Goal: Task Accomplishment & Management: Complete application form

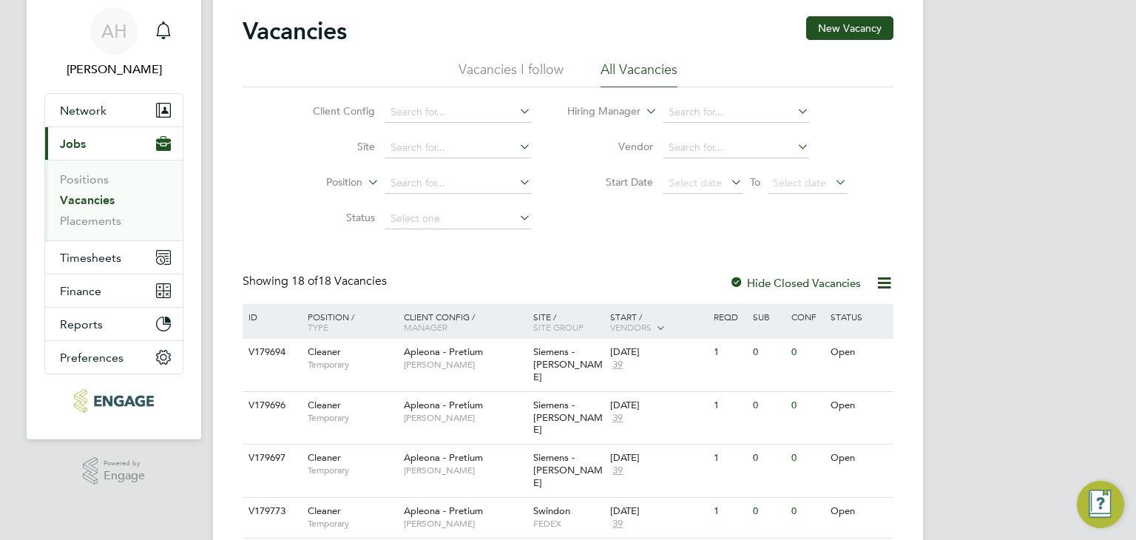
scroll to position [74, 0]
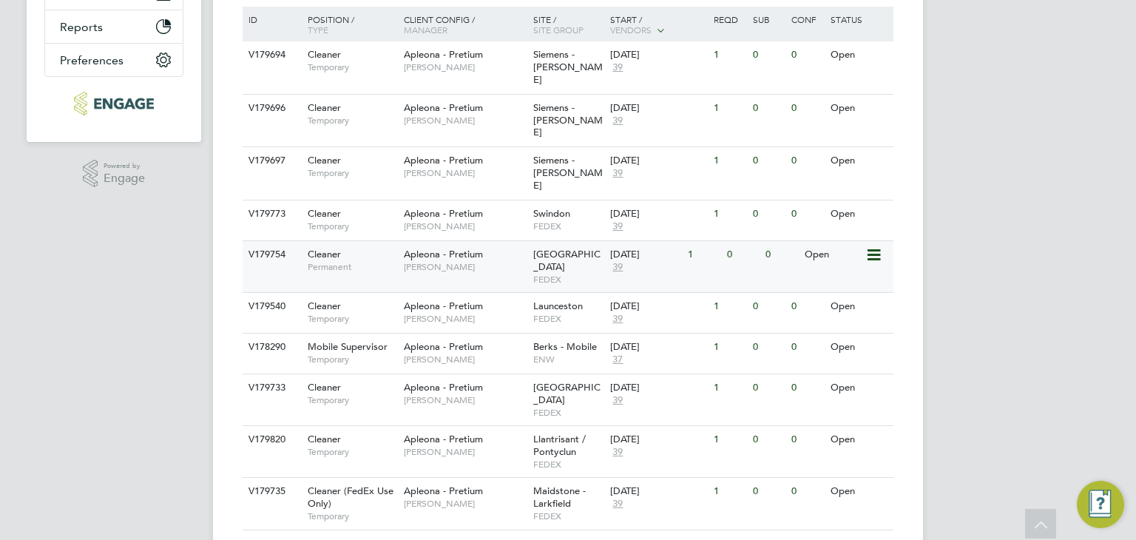
scroll to position [370, 0]
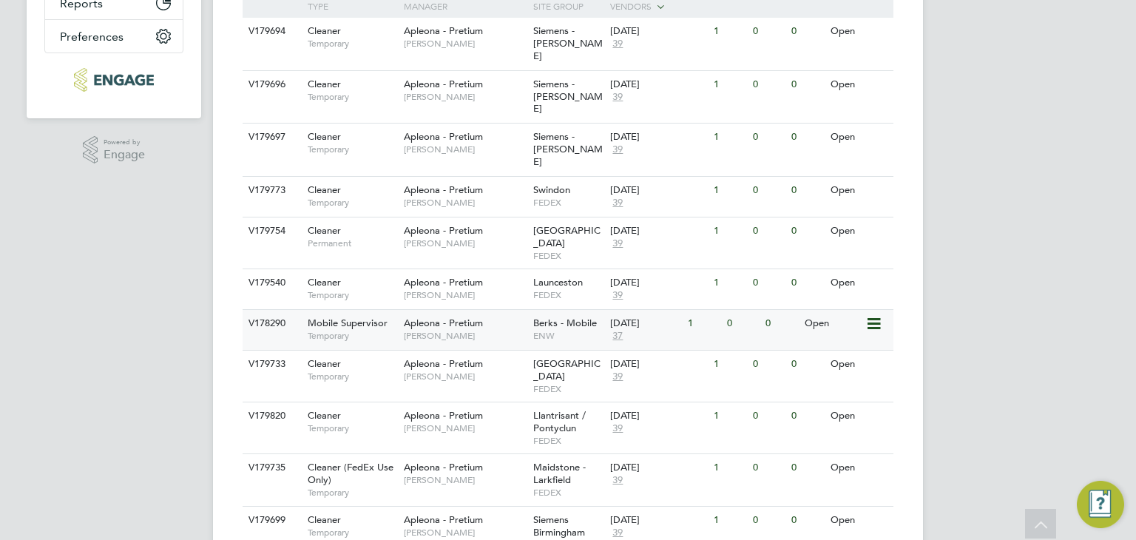
click at [428, 317] on span "Apleona - Pretium" at bounding box center [443, 323] width 79 height 13
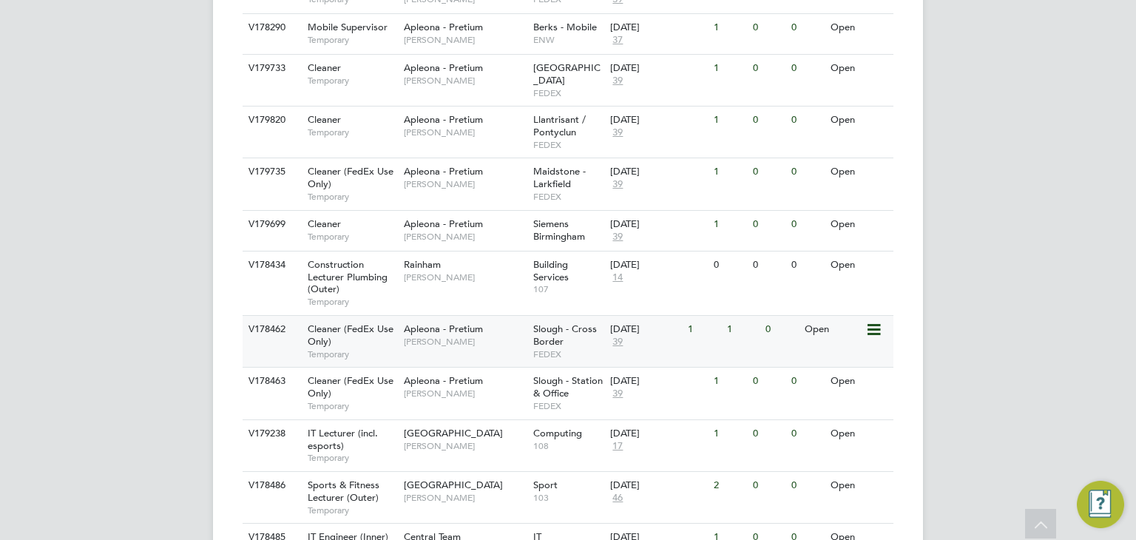
scroll to position [733, 0]
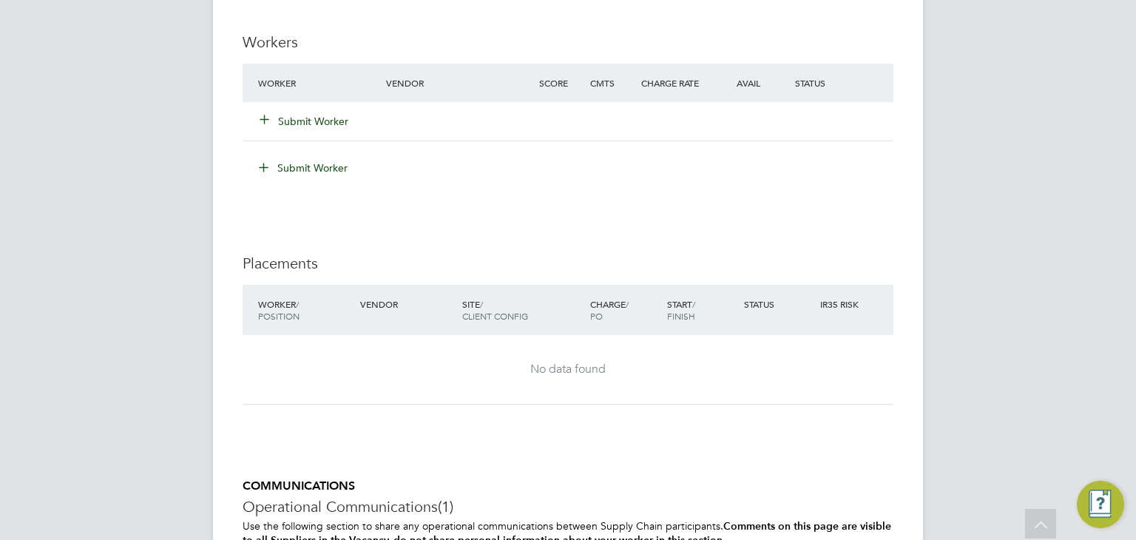
scroll to position [1178, 0]
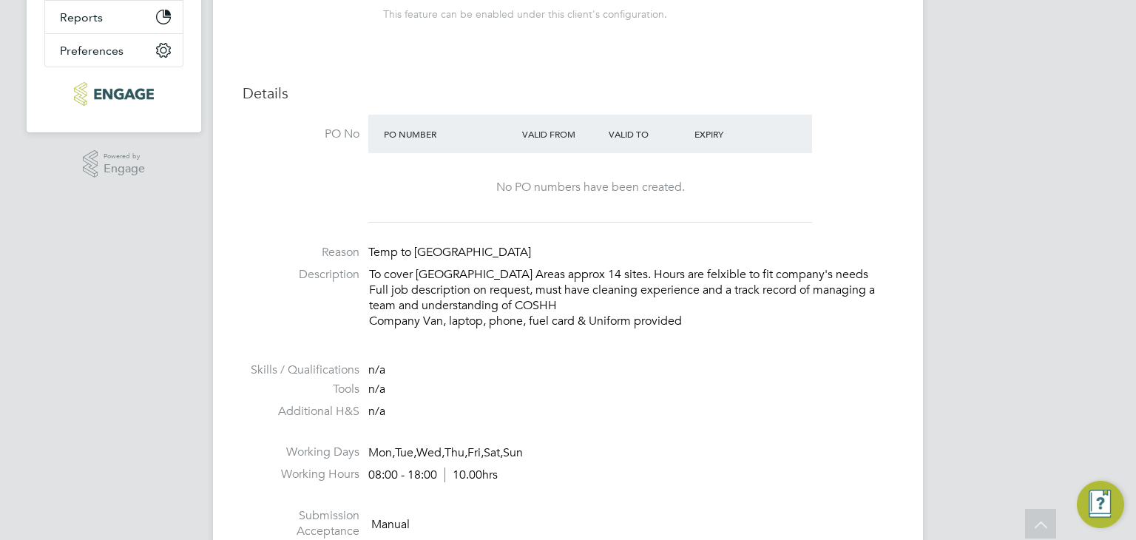
scroll to position [518, 0]
